Goal: Contribute content

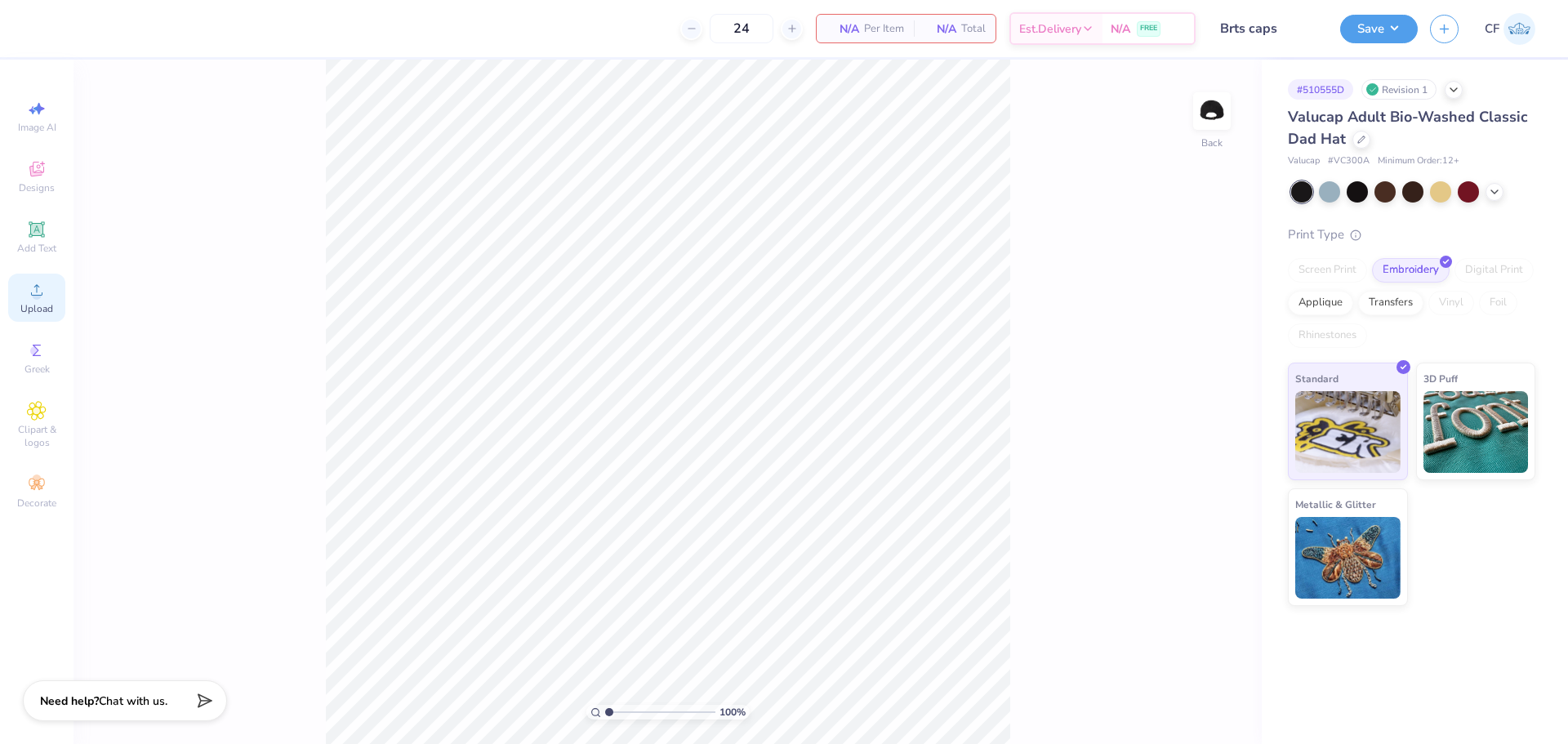
click at [50, 294] on div "Upload" at bounding box center [37, 297] width 58 height 48
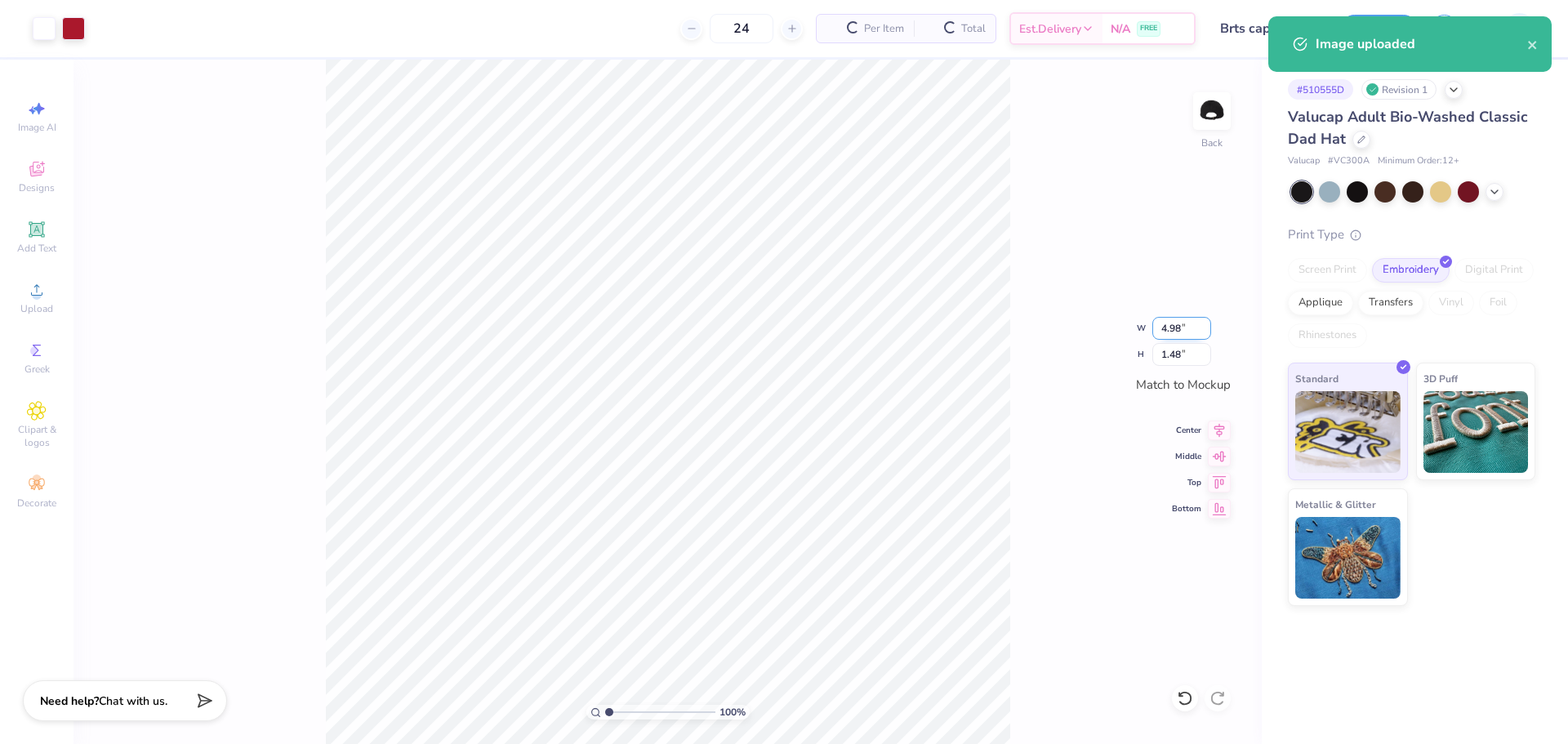
click at [1175, 325] on input "4.98" at bounding box center [1181, 328] width 59 height 23
type input "3.00"
type input "0.89"
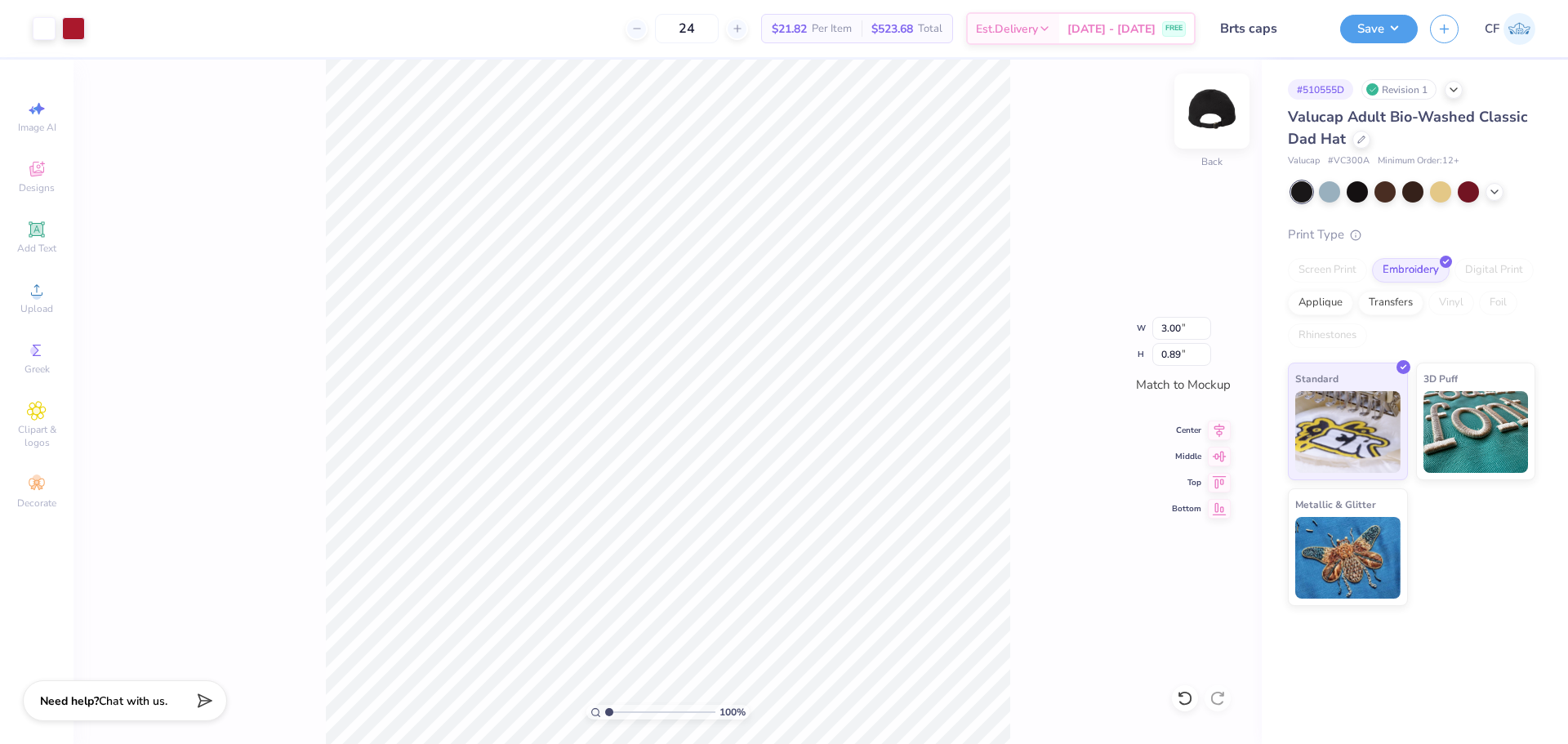
click at [1211, 115] on img at bounding box center [1211, 111] width 65 height 65
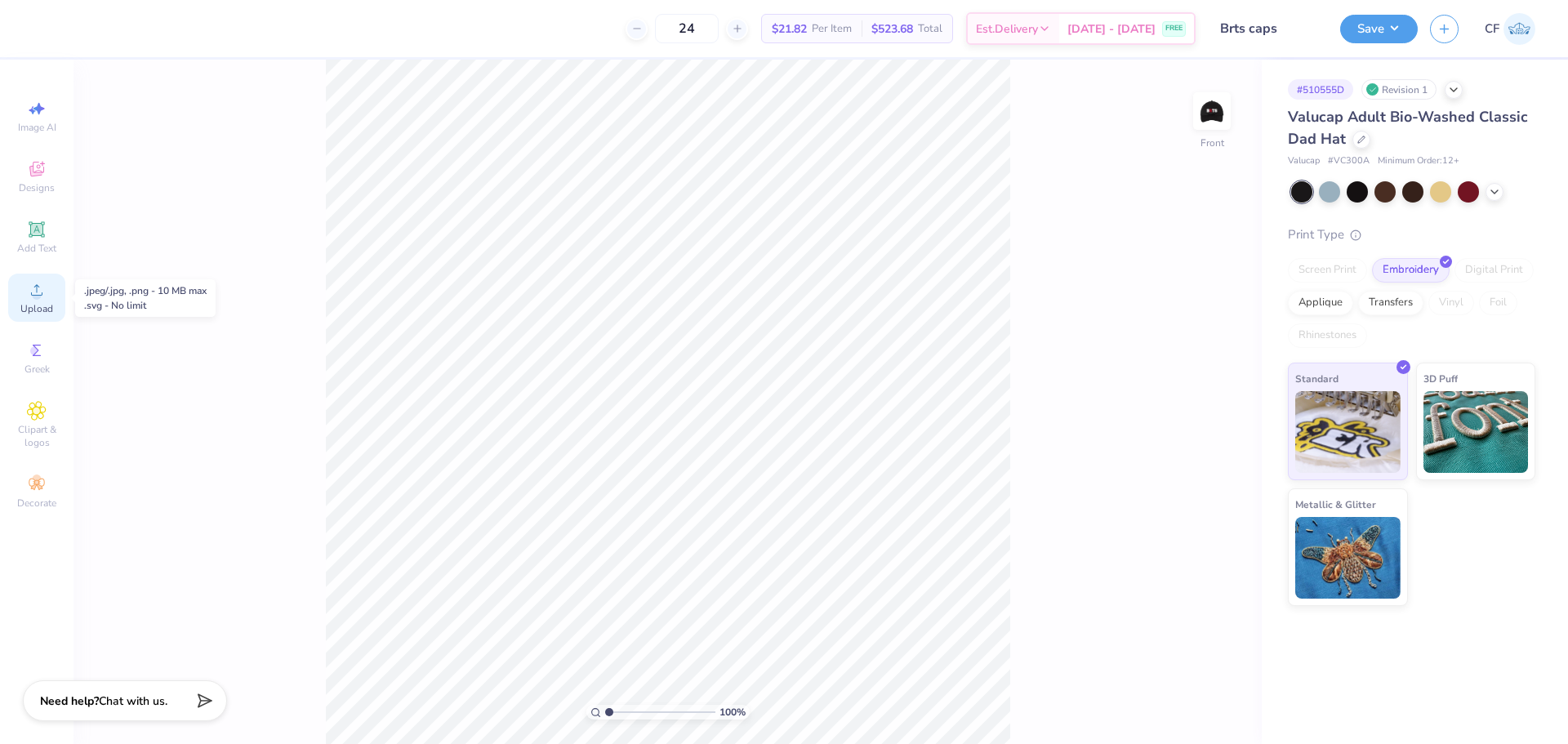
click at [55, 298] on div "Upload" at bounding box center [37, 297] width 58 height 48
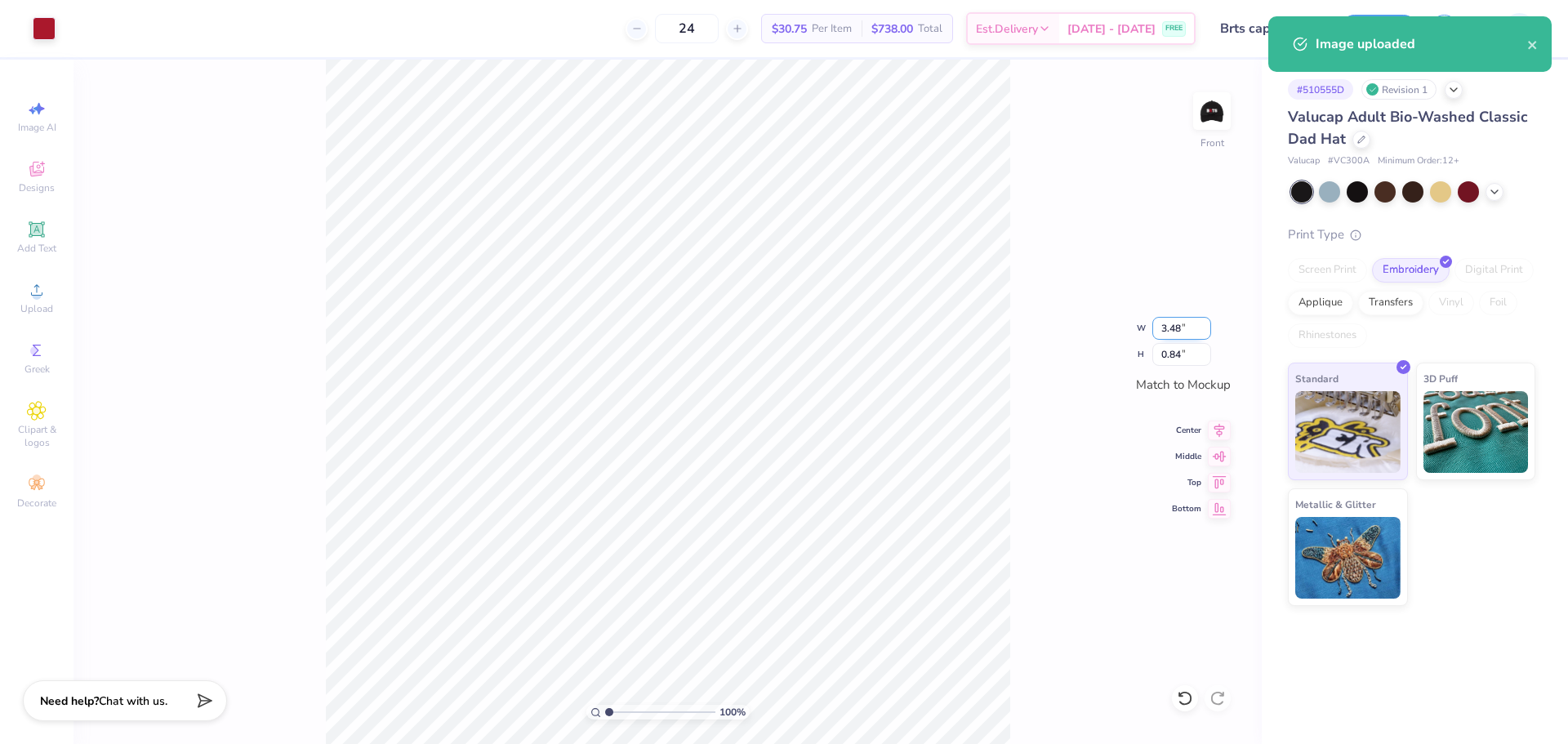
click at [1183, 328] on input "3.48" at bounding box center [1181, 328] width 59 height 23
type input "2.00"
type input "0.49"
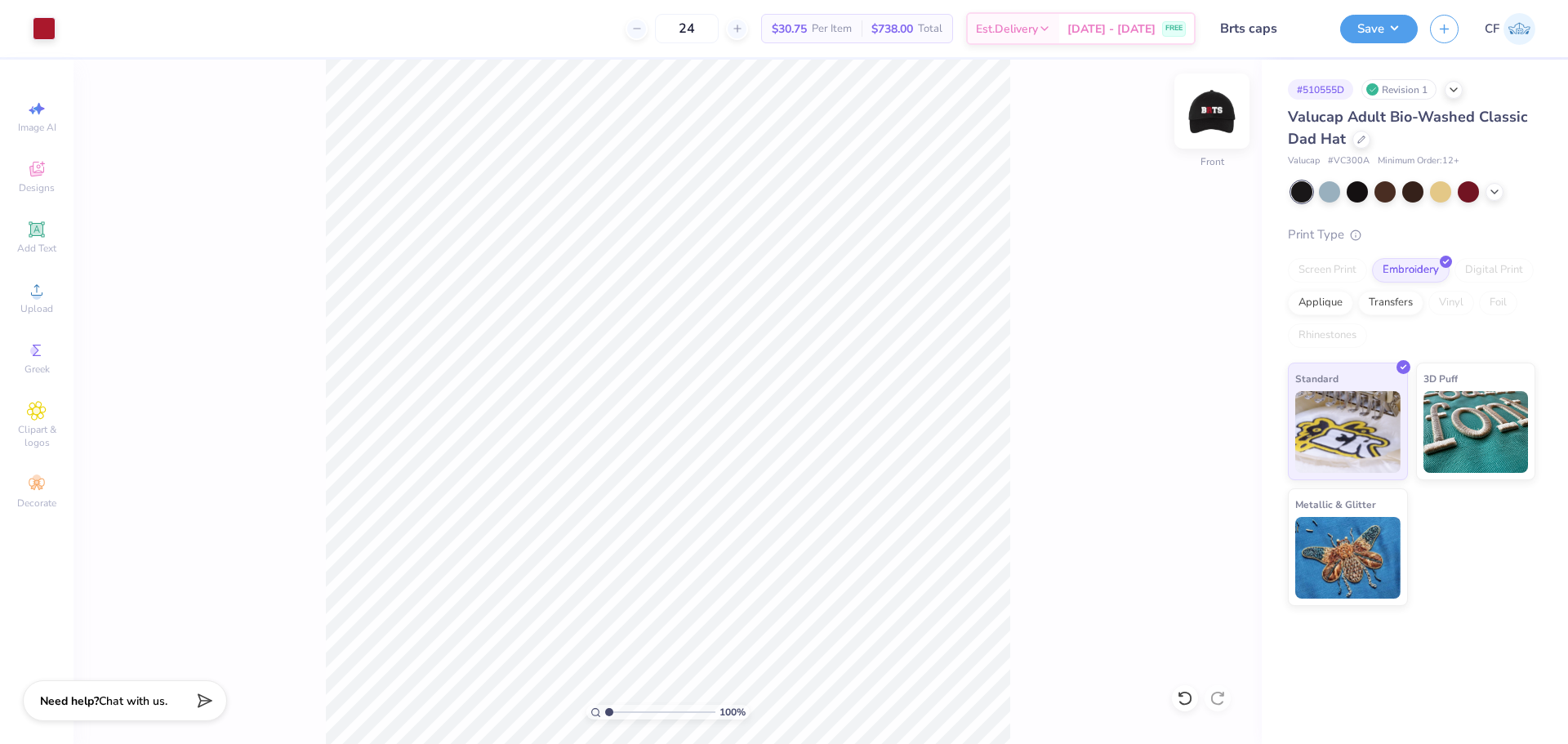
click at [1220, 114] on img at bounding box center [1211, 111] width 65 height 65
click at [1203, 118] on img at bounding box center [1211, 111] width 65 height 65
click at [1387, 32] on button "Save" at bounding box center [1379, 26] width 78 height 28
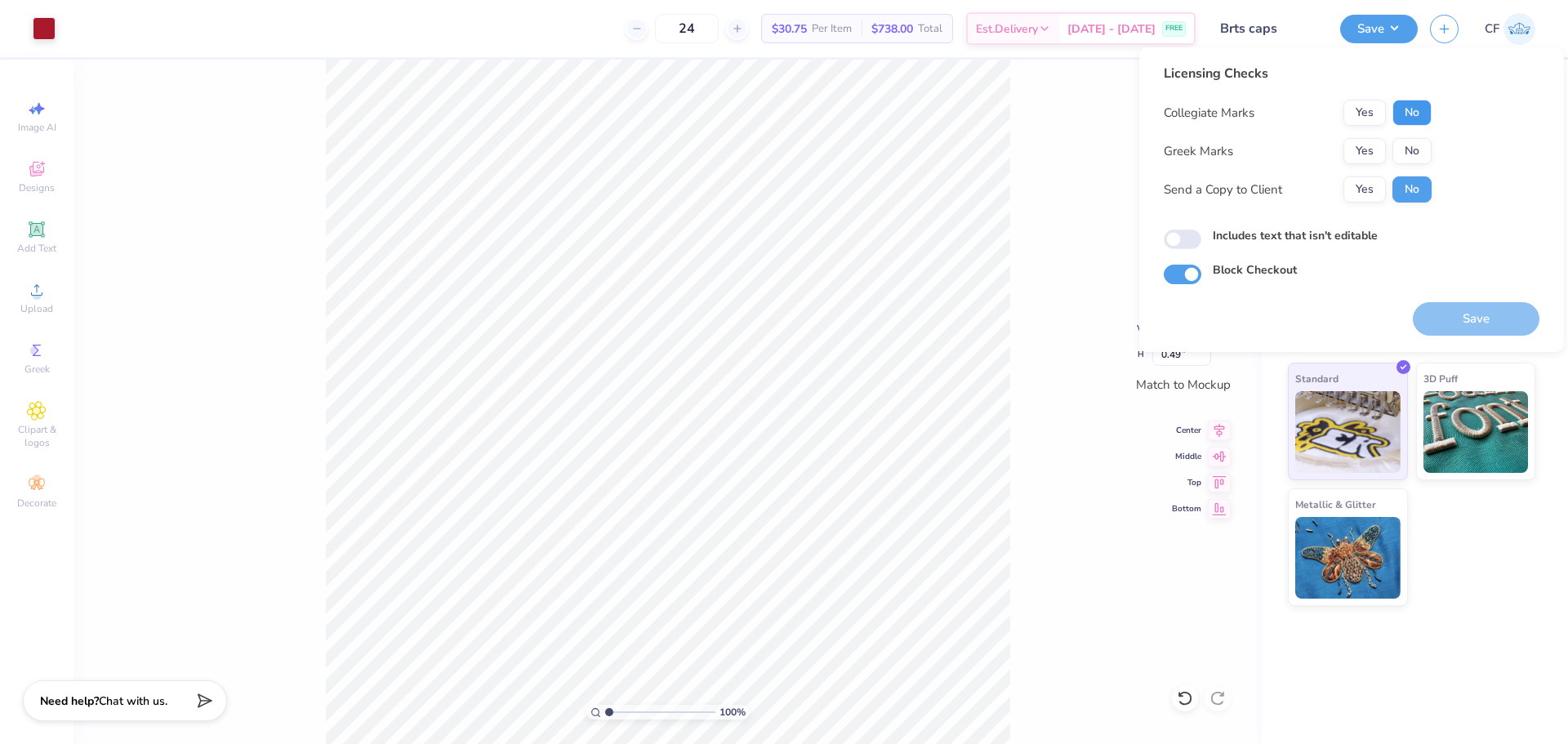
click at [1420, 115] on button "No" at bounding box center [1412, 112] width 39 height 27
click at [1361, 113] on button "Yes" at bounding box center [1364, 112] width 42 height 27
click at [1394, 150] on button "No" at bounding box center [1412, 151] width 39 height 27
click at [1369, 186] on button "Yes" at bounding box center [1364, 189] width 42 height 27
click at [1173, 249] on input "Includes text that isn't editable" at bounding box center [1182, 239] width 37 height 19
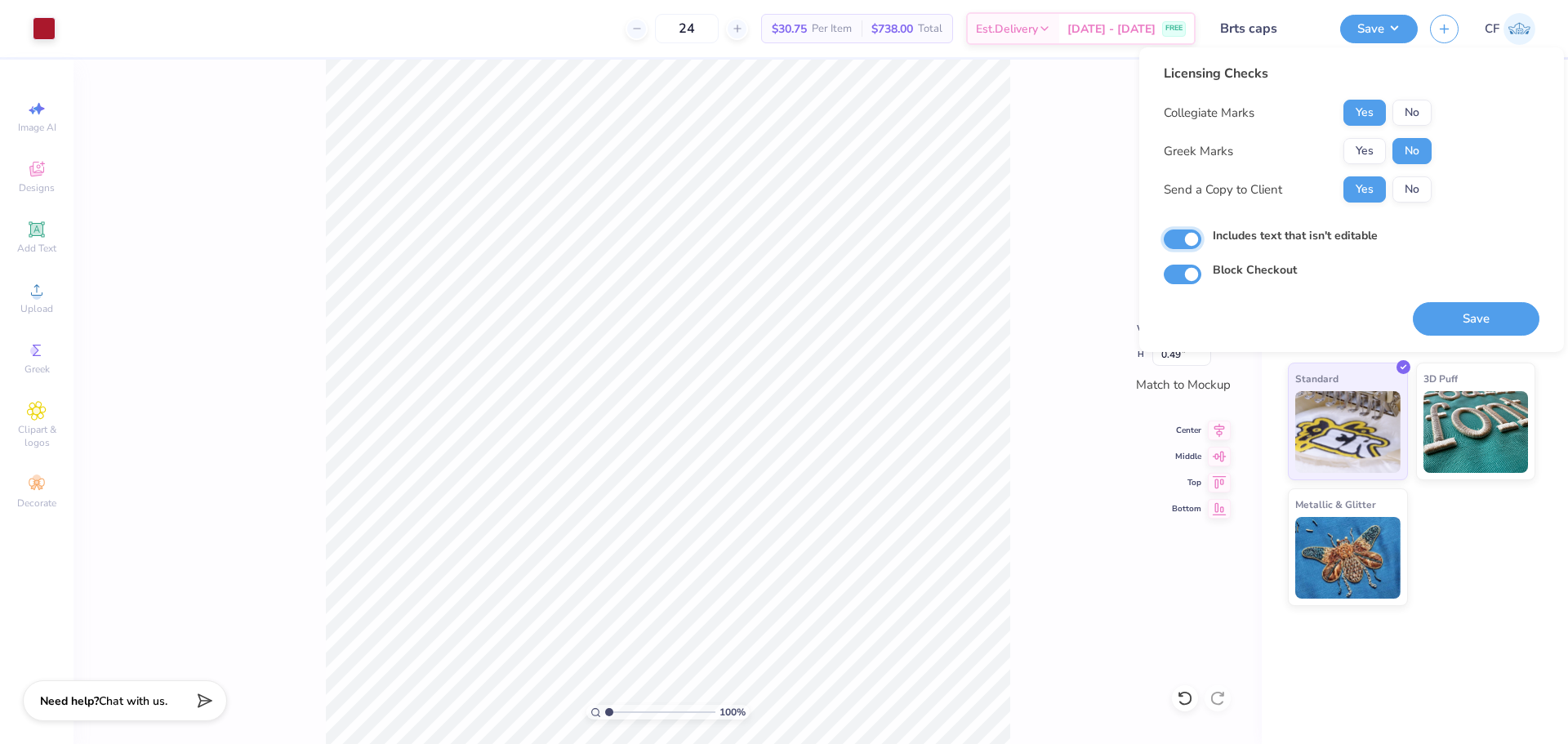
checkbox input "true"
click at [1455, 319] on button "Save" at bounding box center [1476, 318] width 126 height 34
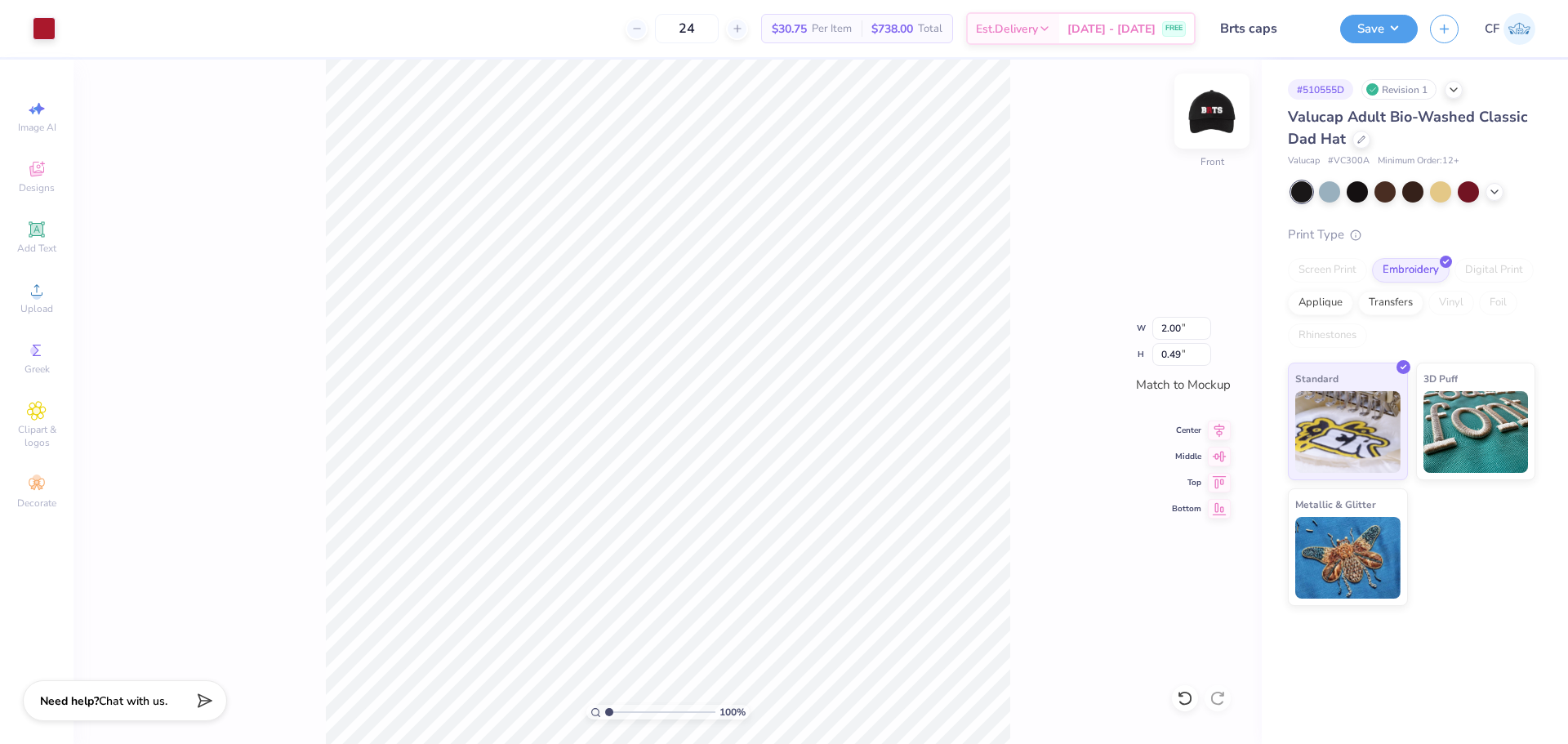
click at [1211, 103] on img at bounding box center [1211, 111] width 65 height 65
